Goal: Ask a question: Seek information or help from site administrators or community

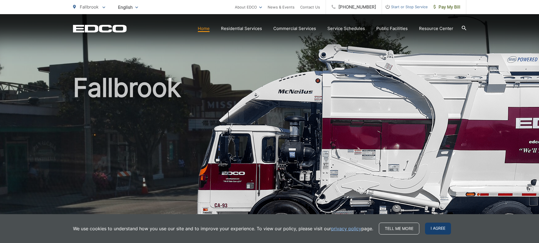
click at [434, 226] on span "I agree" at bounding box center [438, 229] width 26 height 12
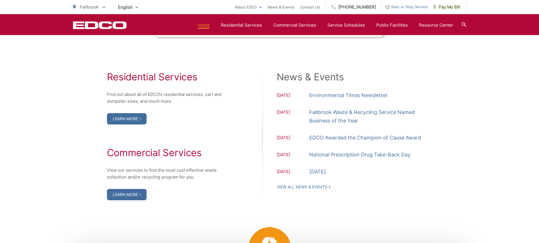
scroll to position [566, 0]
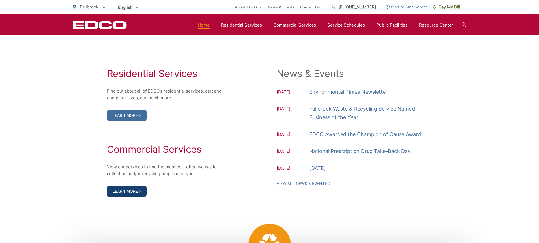
click at [128, 192] on link "Learn More" at bounding box center [127, 191] width 40 height 11
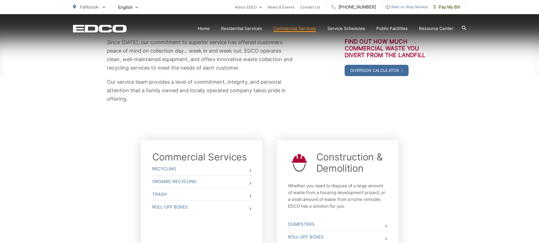
scroll to position [113, 0]
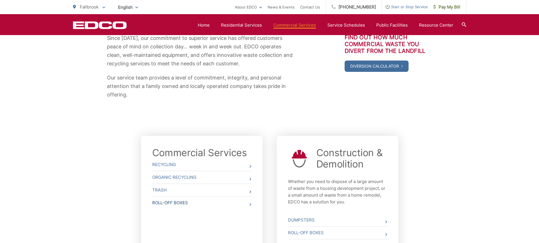
click at [185, 201] on link "Roll-Off Boxes" at bounding box center [201, 203] width 99 height 12
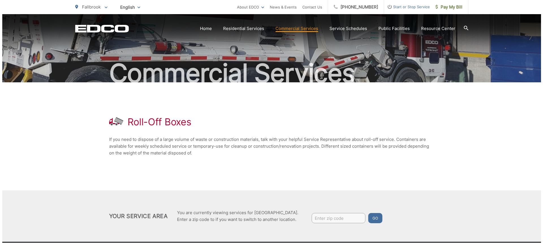
scroll to position [65, 0]
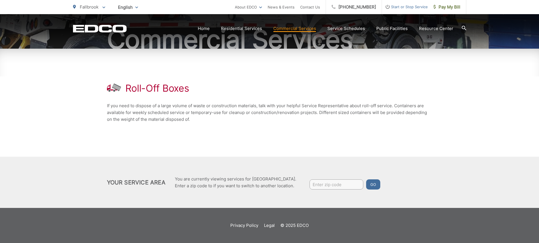
click at [324, 185] on input "Enter zip code" at bounding box center [337, 184] width 54 height 10
type input "92028"
click at [366, 179] on button "Go" at bounding box center [373, 184] width 14 height 10
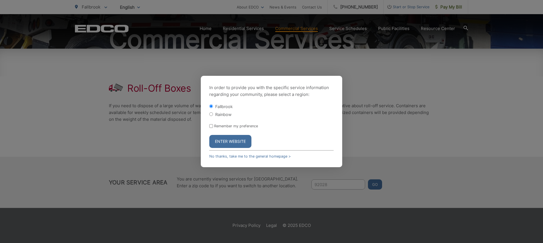
click at [228, 142] on button "Enter Website" at bounding box center [230, 141] width 42 height 13
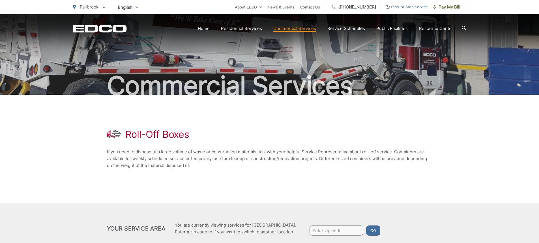
scroll to position [28, 0]
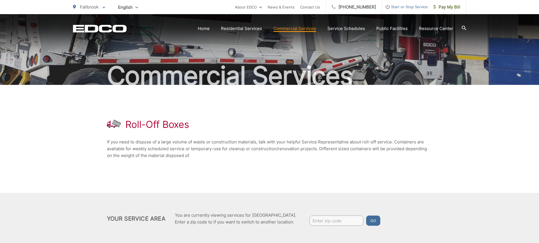
click at [319, 134] on div "Roll-Off Boxes If you need to dispose of a large volume of waste or constructio…" at bounding box center [270, 139] width 326 height 108
click at [314, 7] on link "Contact Us" at bounding box center [310, 7] width 20 height 7
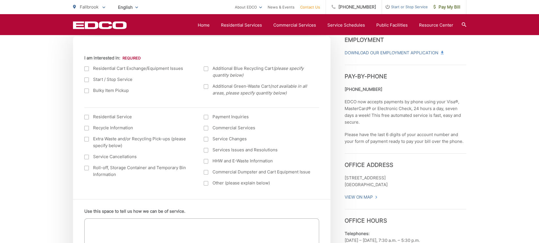
scroll to position [211, 0]
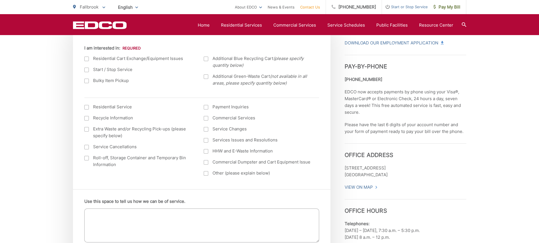
click at [86, 161] on label "Roll-off, Storage Container and Temporary Bin Information" at bounding box center [138, 162] width 108 height 14
click at [0, 0] on input "Roll-off, Storage Container and Temporary Bin Information" at bounding box center [0, 0] width 0 height 0
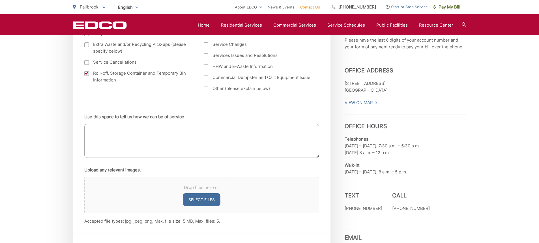
scroll to position [296, 0]
click at [179, 129] on textarea "Use this space to tell us how we can be of service." at bounding box center [201, 141] width 235 height 34
click at [138, 129] on textarea "Looking for a price for a (2) 40 yard roll offs" at bounding box center [201, 141] width 235 height 34
click at [202, 131] on textarea "Looking for a price for a one time (2) 40 yard roll offs" at bounding box center [201, 141] width 235 height 34
click at [156, 129] on textarea "Looking for a price for a one time (2) 40 yard roll offs" at bounding box center [201, 141] width 235 height 34
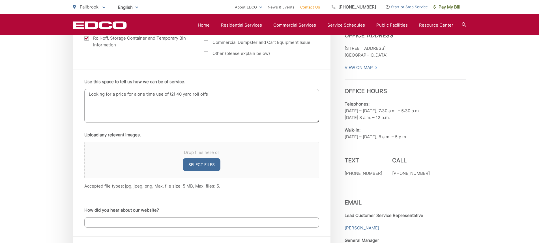
scroll to position [381, 0]
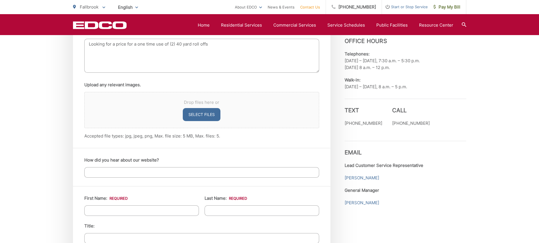
type textarea "Looking for a price for a one time use of (2) 40 yard roll offs"
click at [185, 173] on input "How did you hear about our website?" at bounding box center [201, 172] width 235 height 10
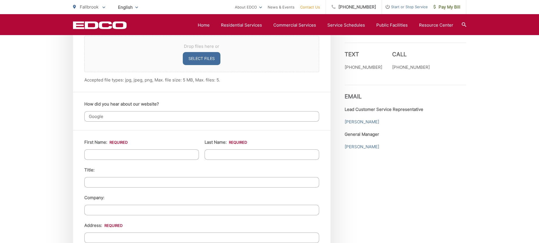
scroll to position [438, 0]
type input "Google"
click at [161, 152] on input "First Name: *" at bounding box center [141, 154] width 115 height 10
type input "L"
type input "J"
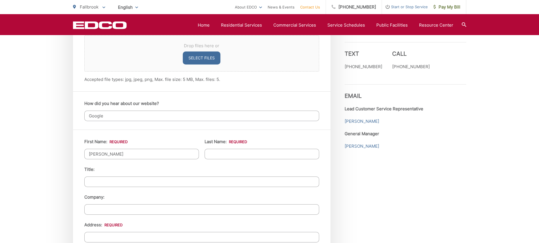
type input "Kelly"
type input "Conley"
type input "Dispatcher"
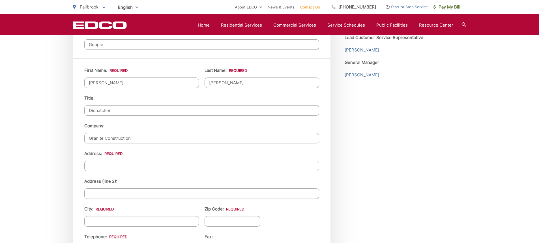
scroll to position [551, 0]
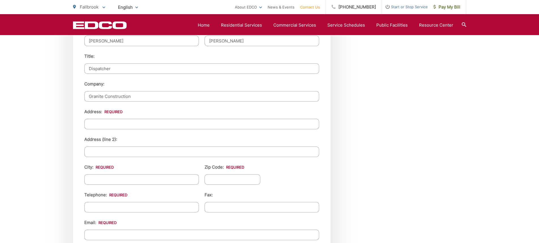
type input "Granite Construction"
click at [113, 121] on input "Address: *" at bounding box center [201, 124] width 235 height 10
type input "Horse Ranch Creek Rd"
type input "Fallbrook"
type input "92028"
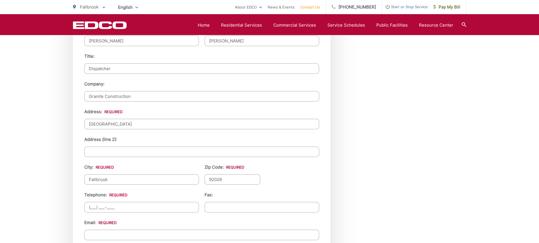
click at [112, 206] on input "(___) ___-____" at bounding box center [141, 207] width 115 height 10
click at [93, 206] on input "(___) ___-___7" at bounding box center [141, 207] width 115 height 10
drag, startPoint x: 114, startPoint y: 207, endPoint x: 104, endPoint y: 206, distance: 10.3
click at [104, 206] on input "(___) ___-___7" at bounding box center [141, 207] width 115 height 10
click at [89, 207] on input "(___) ___-____" at bounding box center [141, 207] width 115 height 10
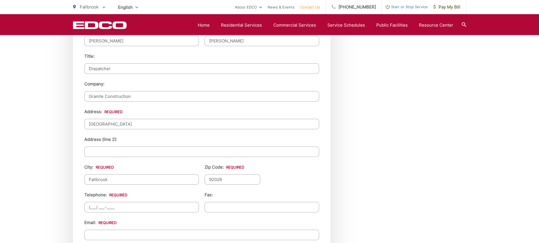
click at [92, 207] on input "(___) ___-____" at bounding box center [141, 207] width 115 height 10
type input "(760) ___-____"
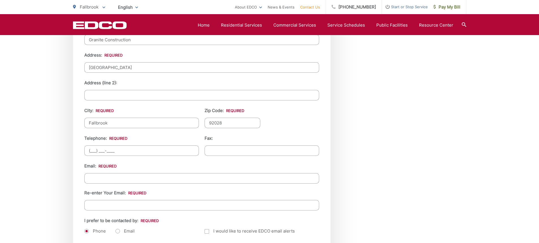
click at [92, 149] on input "(___) ___-____" at bounding box center [141, 150] width 115 height 10
click at [91, 151] on input "(___) ___-____" at bounding box center [141, 150] width 115 height 10
type input "(760) 637-7152"
click at [190, 164] on div "Email: Re-enter Your Email:" at bounding box center [201, 187] width 235 height 48
click at [154, 178] on input "Email *" at bounding box center [201, 178] width 235 height 10
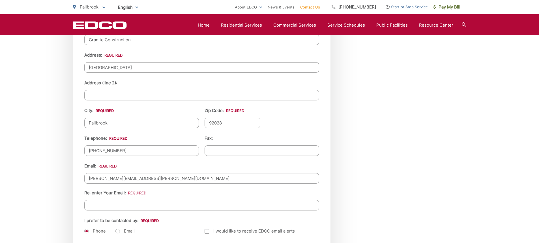
type input "kelly.conley@gcinc.com"
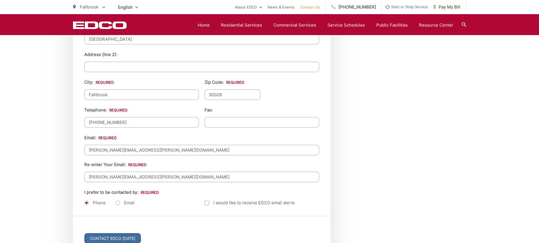
scroll to position [664, 0]
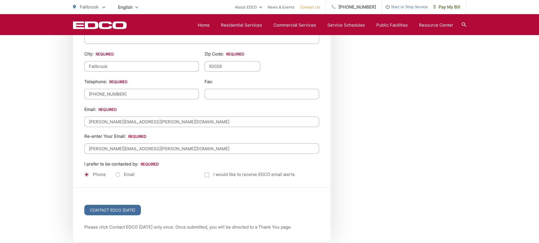
type input "kelly.conley@gcinc.com"
click at [117, 175] on label "Email" at bounding box center [124, 175] width 19 height 6
radio input "true"
click at [89, 175] on label "Phone" at bounding box center [95, 175] width 22 height 6
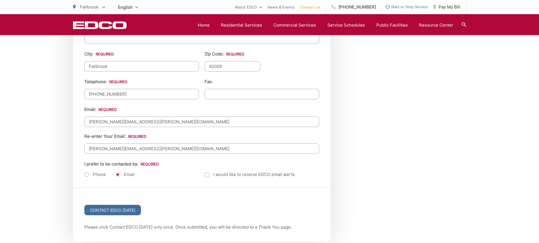
radio input "true"
click at [120, 174] on label "Email" at bounding box center [124, 175] width 19 height 6
radio input "true"
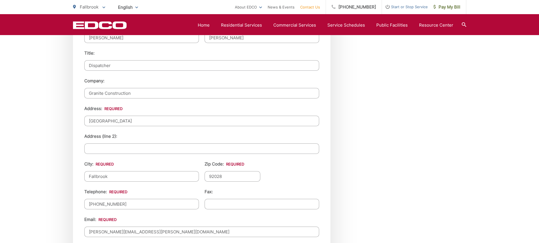
scroll to position [749, 0]
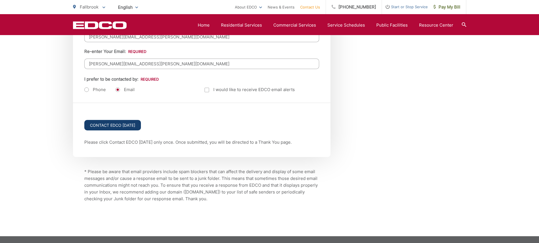
click at [117, 125] on input "Contact EDCO Today" at bounding box center [112, 125] width 57 height 10
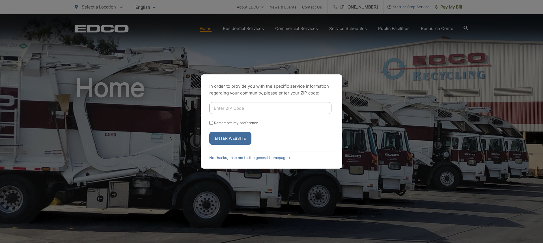
click at [279, 109] on input "Enter ZIP Code" at bounding box center [270, 108] width 122 height 12
type input "92028"
click at [209, 132] on button "Enter Website" at bounding box center [230, 138] width 42 height 13
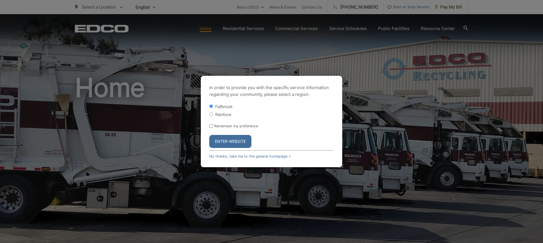
click at [243, 139] on button "Enter Website" at bounding box center [230, 141] width 42 height 13
